Goal: Navigation & Orientation: Find specific page/section

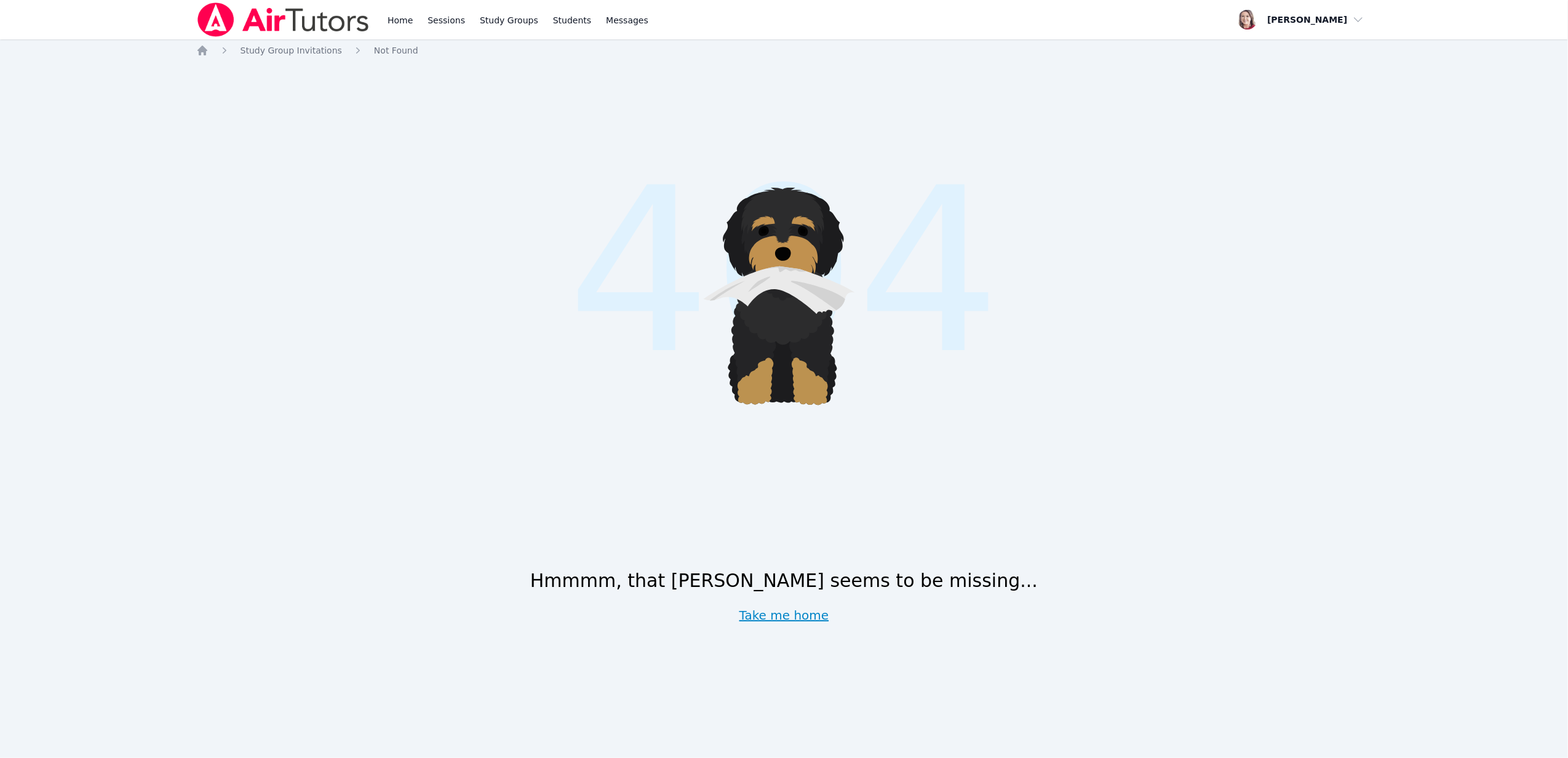
click at [786, 612] on link "Take me home" at bounding box center [784, 615] width 90 height 17
